Goal: Task Accomplishment & Management: Complete application form

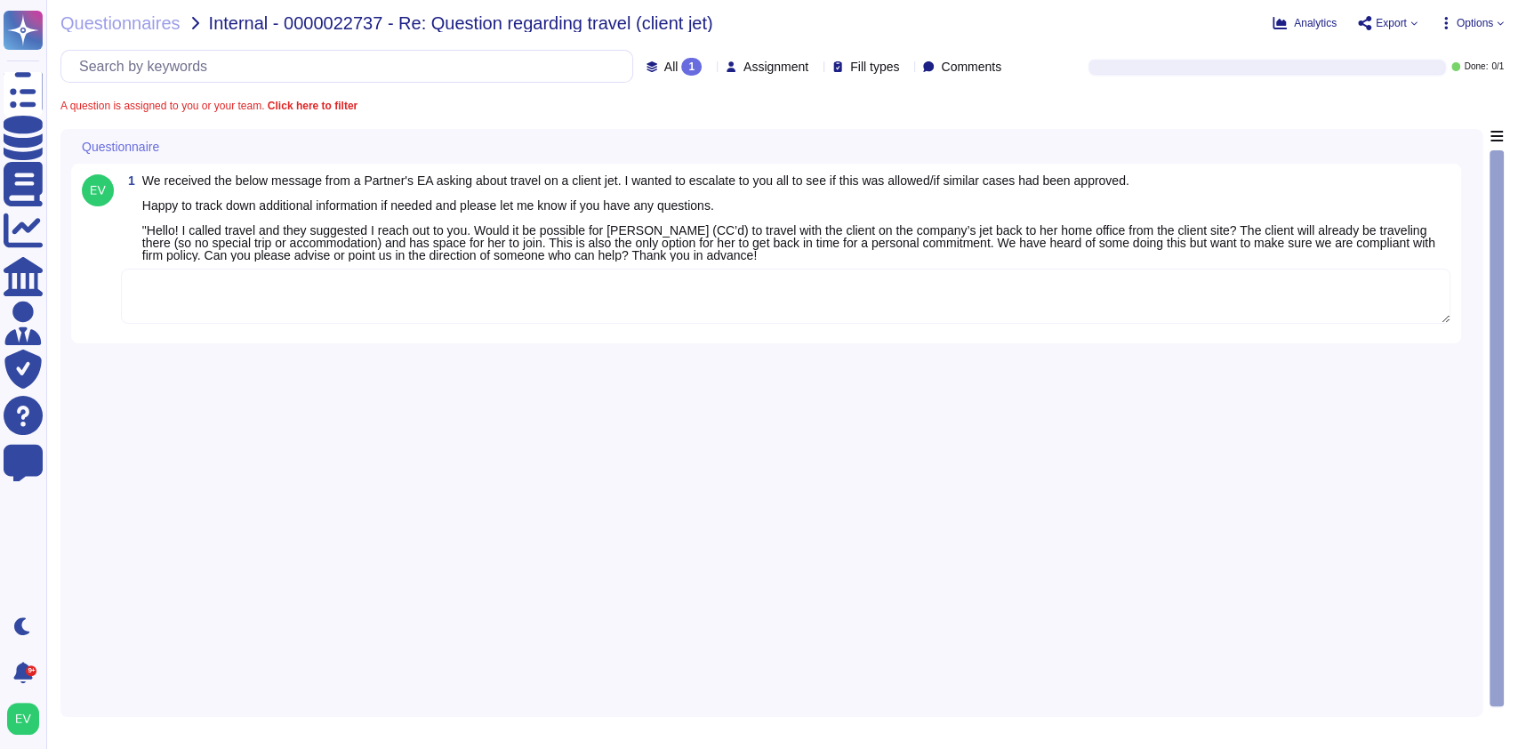
click at [277, 318] on textarea at bounding box center [786, 296] width 1330 height 55
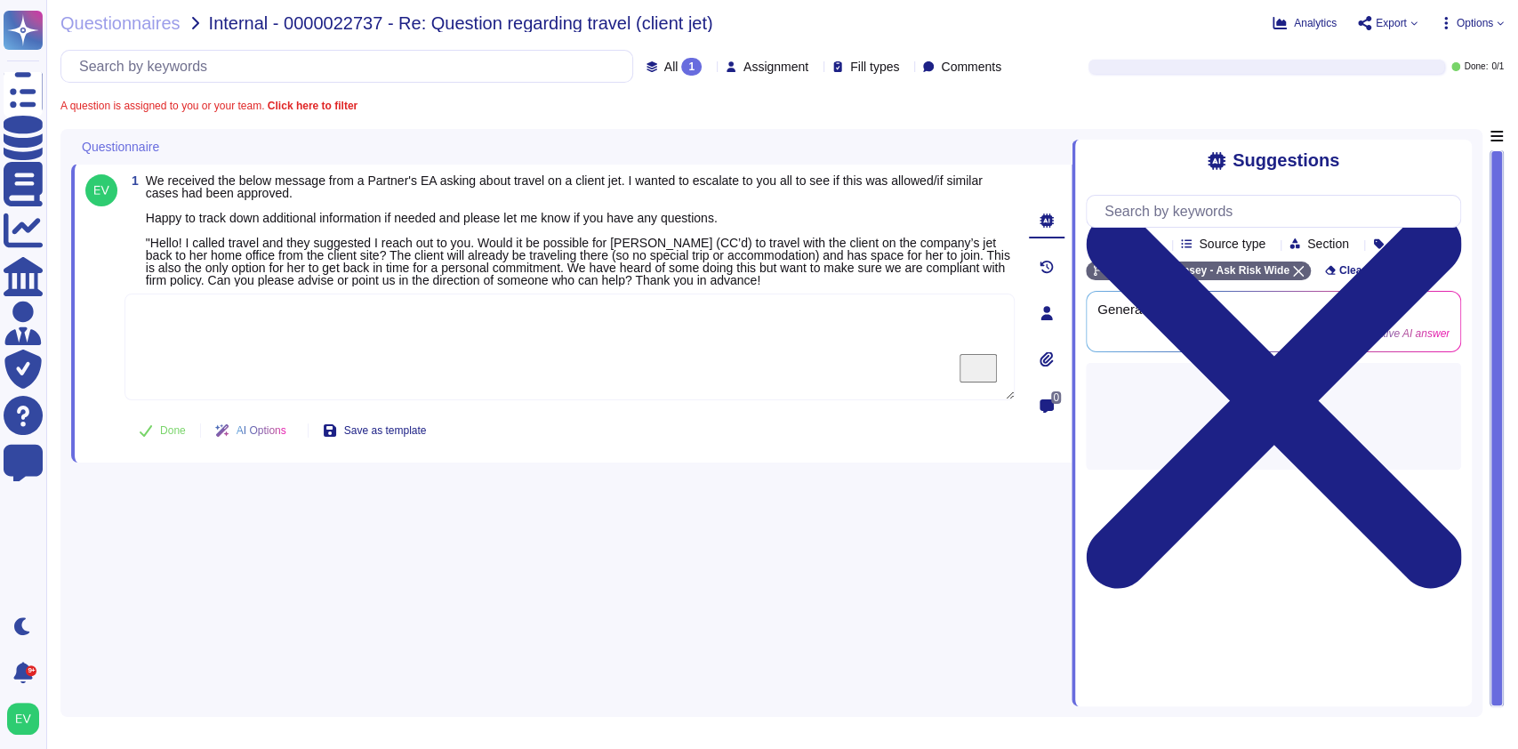
paste textarea "Thank you for your diligence on this matter. For your awareness, the Firm’s Ant…"
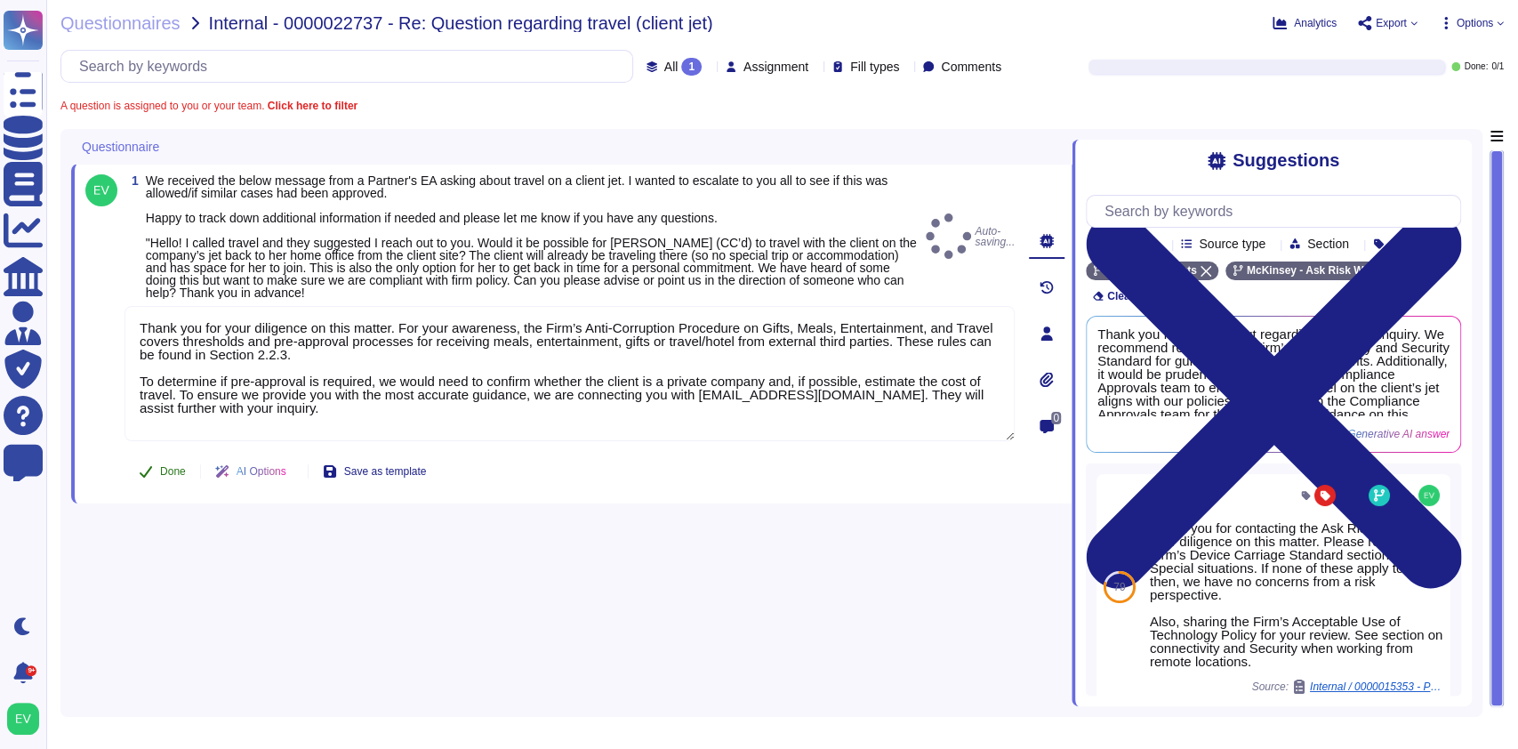
type textarea "Thank you for your diligence on this matter. For your awareness, the Firm’s Ant…"
click at [169, 454] on button "Done" at bounding box center [163, 472] width 76 height 36
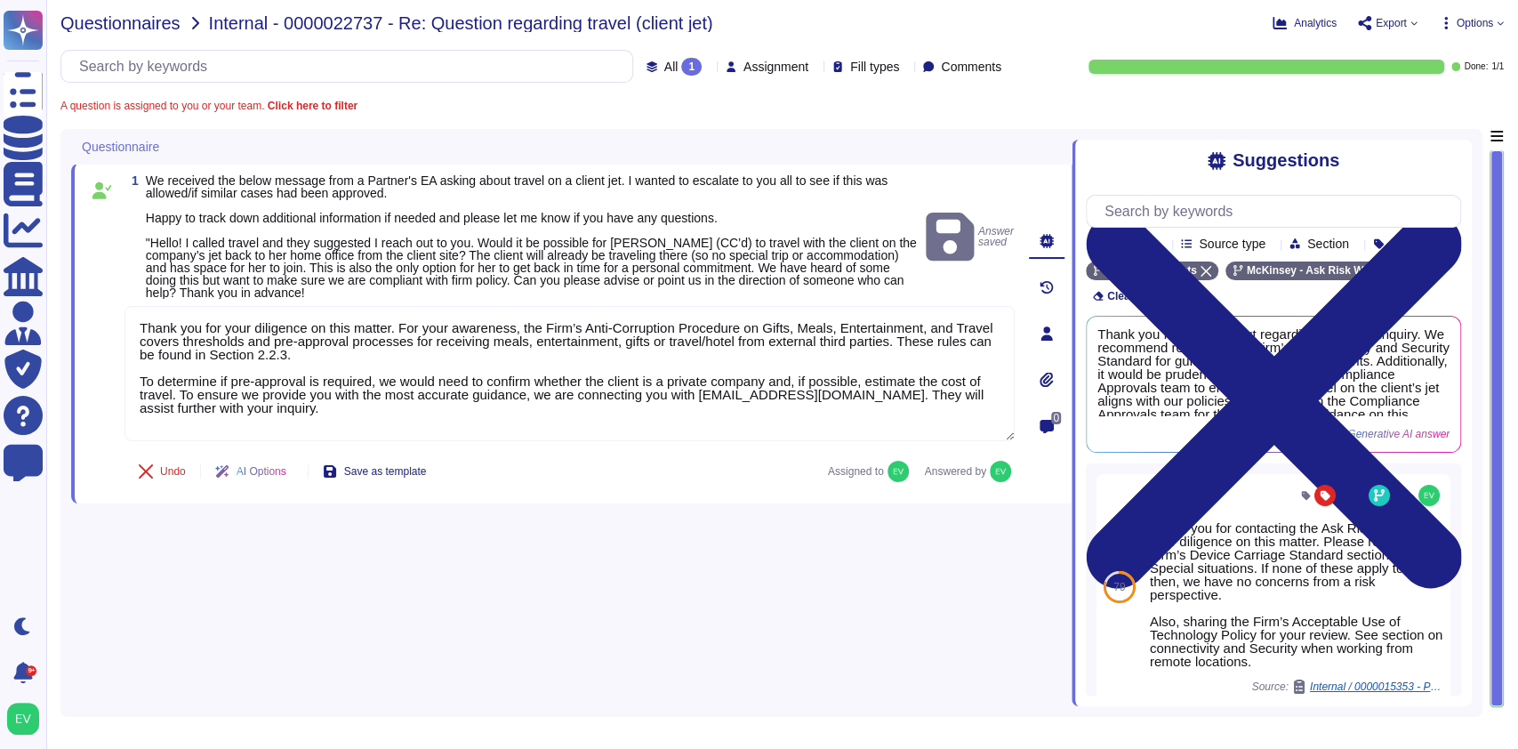
click at [141, 21] on span "Questionnaires" at bounding box center [120, 23] width 120 height 18
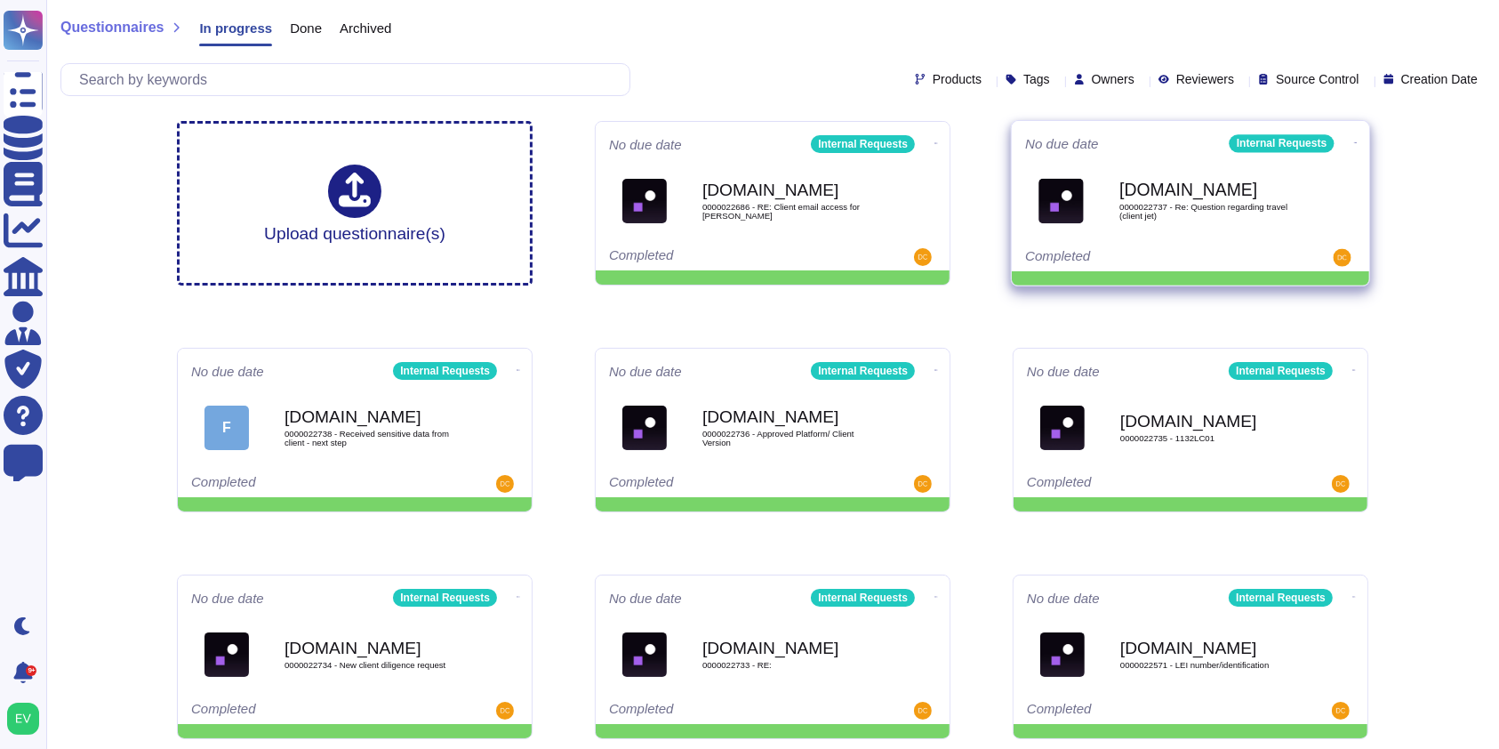
click at [1354, 145] on icon at bounding box center [1356, 143] width 4 height 4
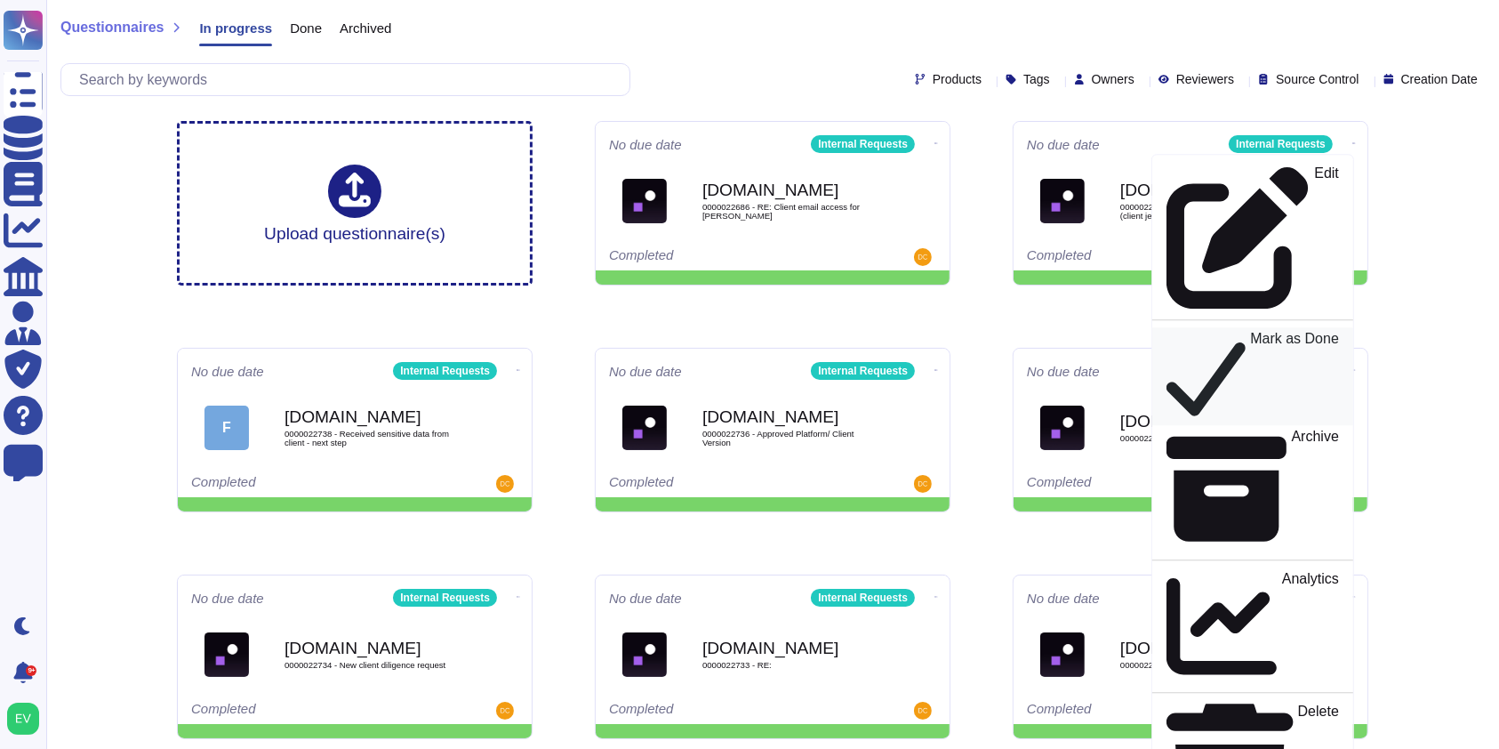
click at [1250, 332] on p "Mark as Done" at bounding box center [1294, 377] width 89 height 90
